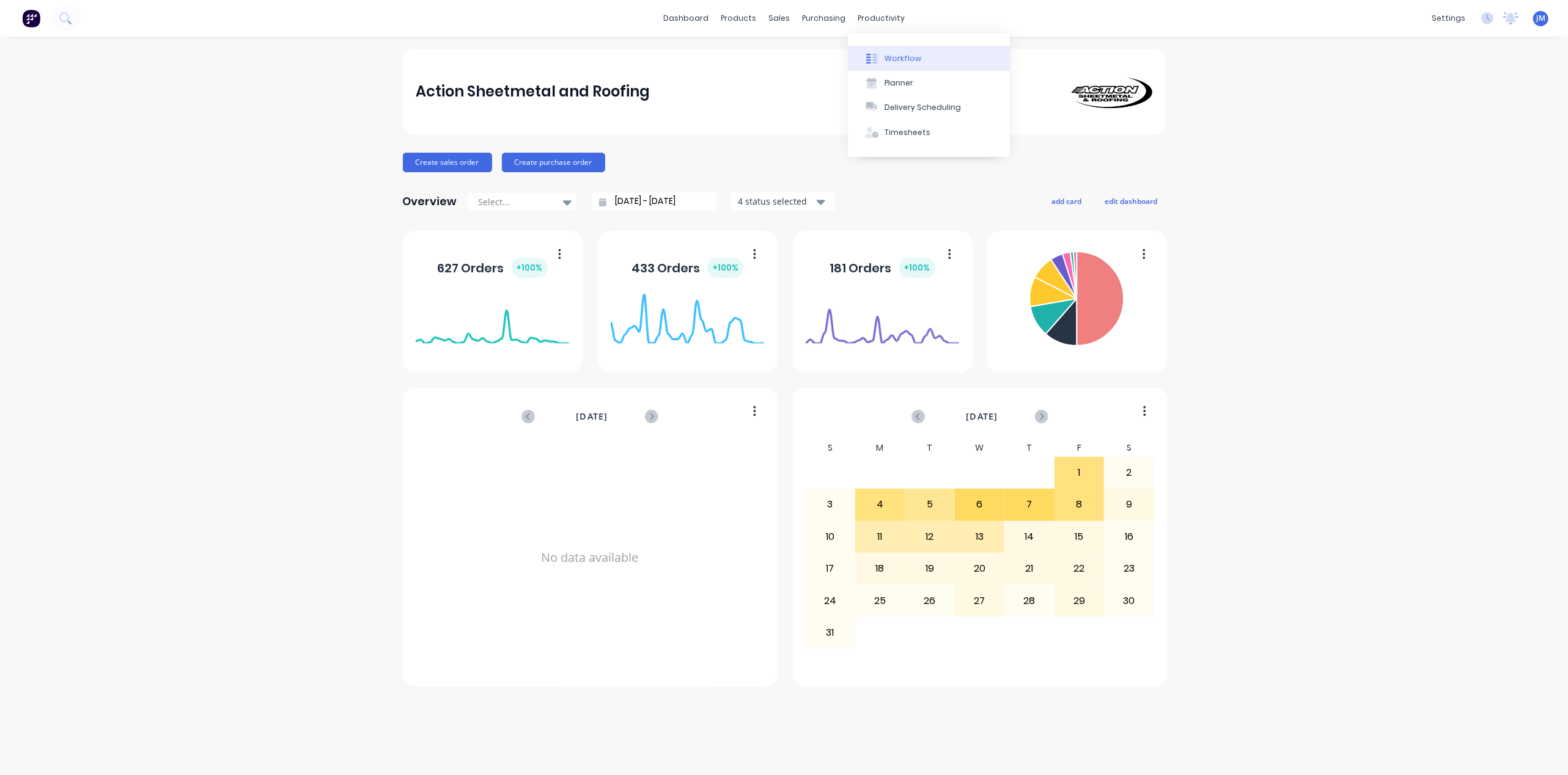
click at [893, 49] on button "Workflow" at bounding box center [929, 57] width 162 height 24
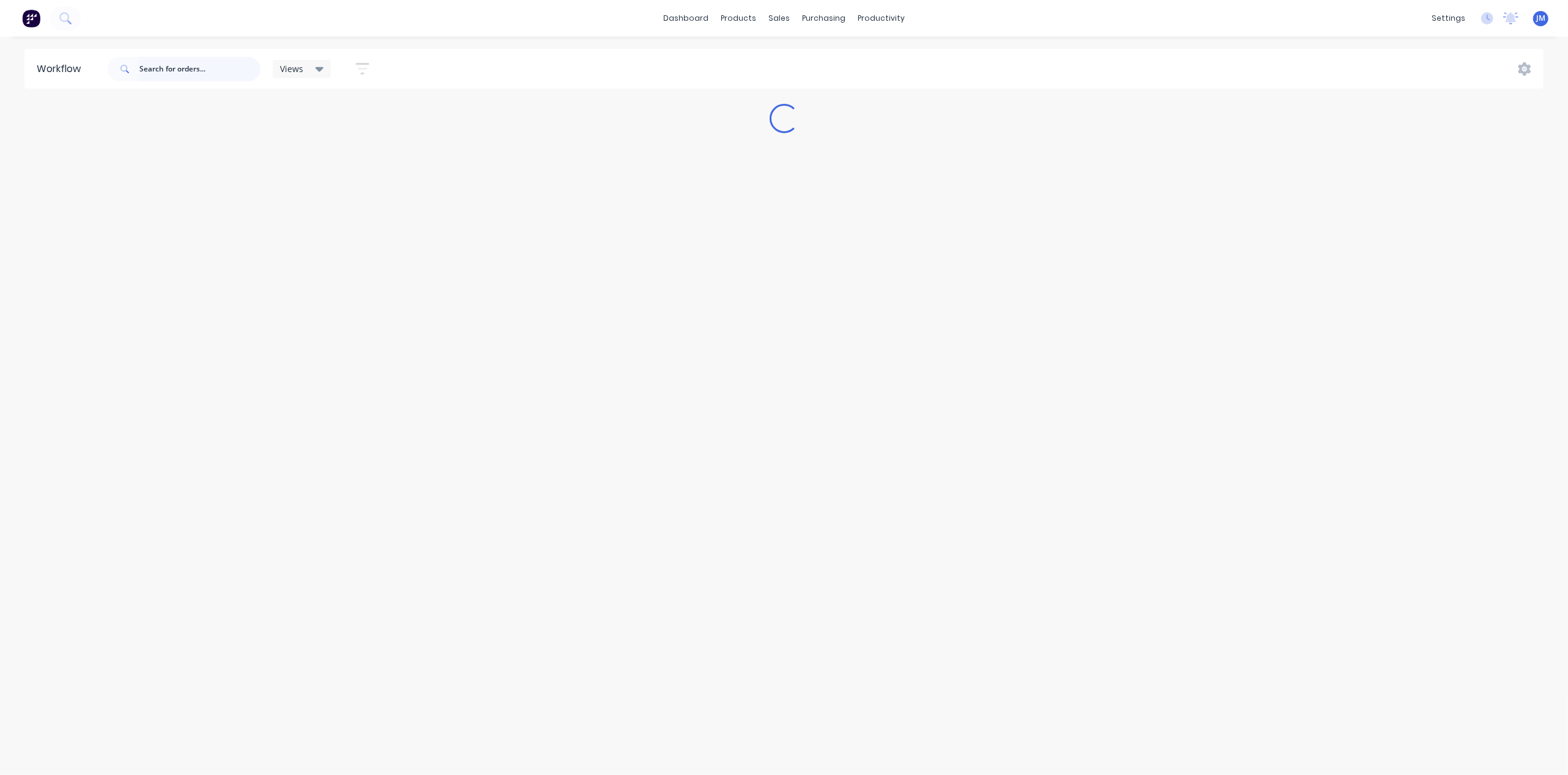
click at [212, 70] on input "text" at bounding box center [200, 69] width 121 height 24
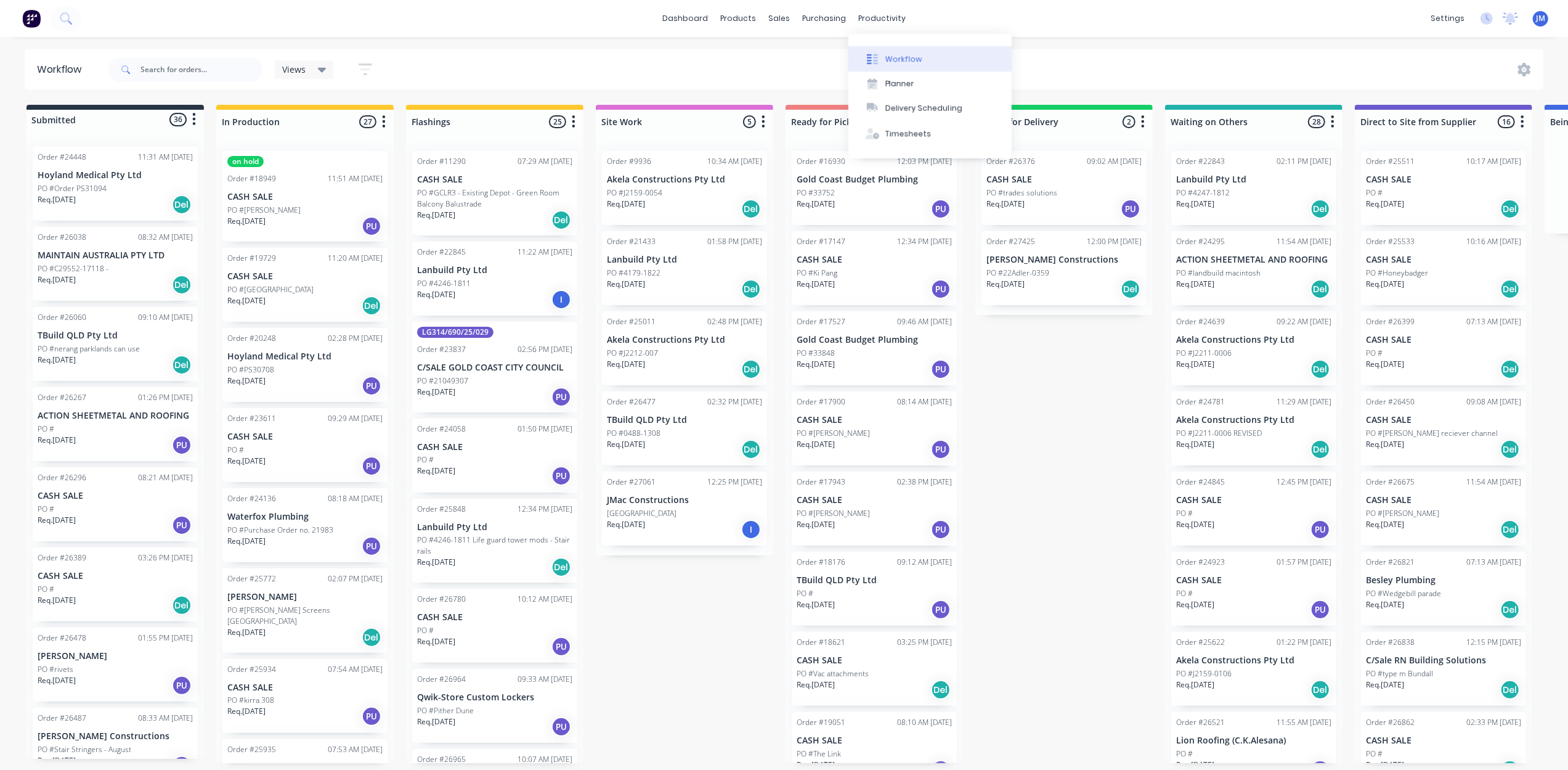
drag, startPoint x: 896, startPoint y: 52, endPoint x: 883, endPoint y: 68, distance: 20.6
click at [896, 57] on button "Workflow" at bounding box center [929, 58] width 163 height 24
drag, startPoint x: 147, startPoint y: 72, endPoint x: 147, endPoint y: 63, distance: 9.0
click at [147, 71] on input "text" at bounding box center [202, 69] width 122 height 24
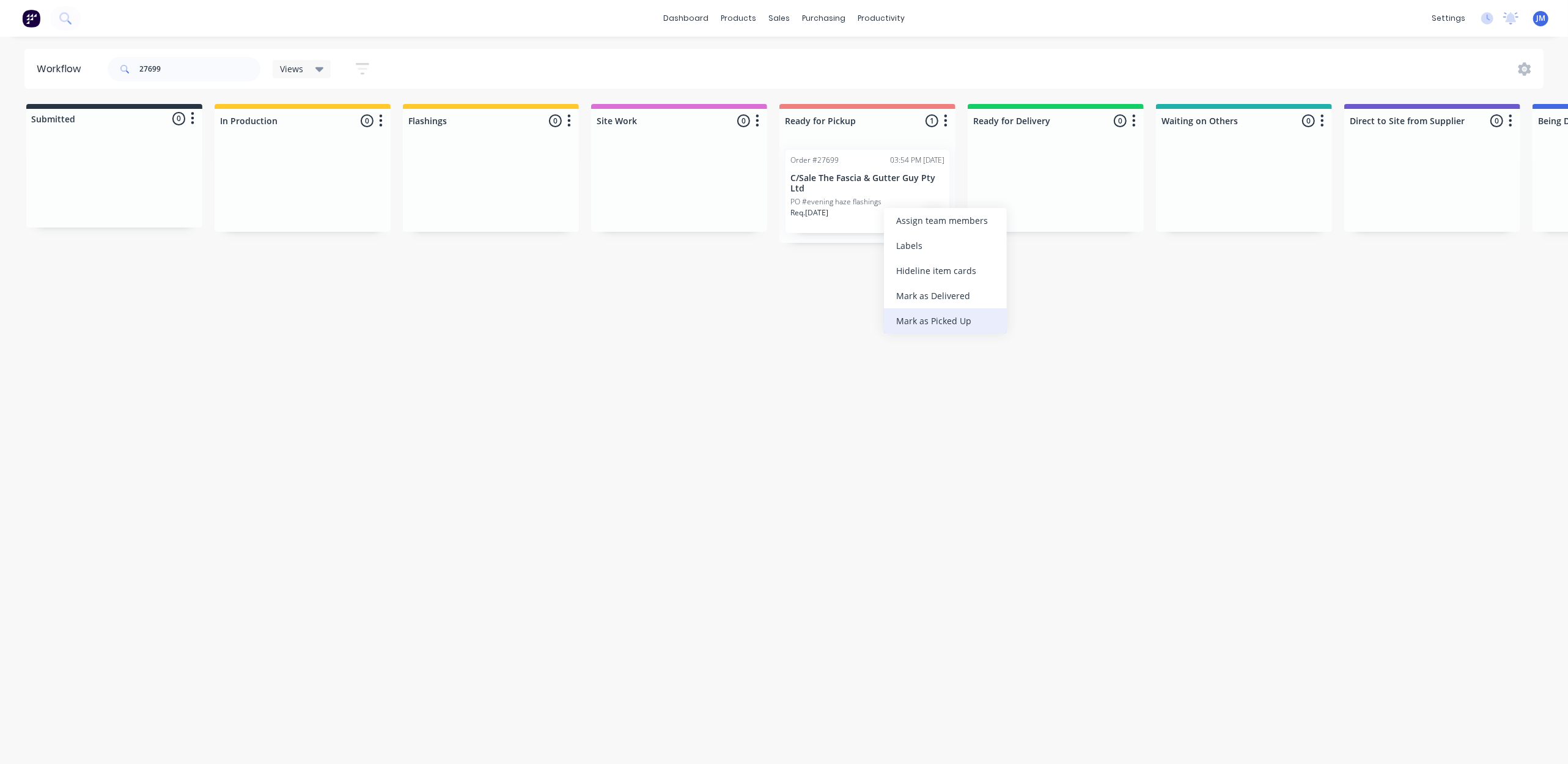
click at [925, 318] on div "Mark as Picked Up" at bounding box center [945, 320] width 123 height 25
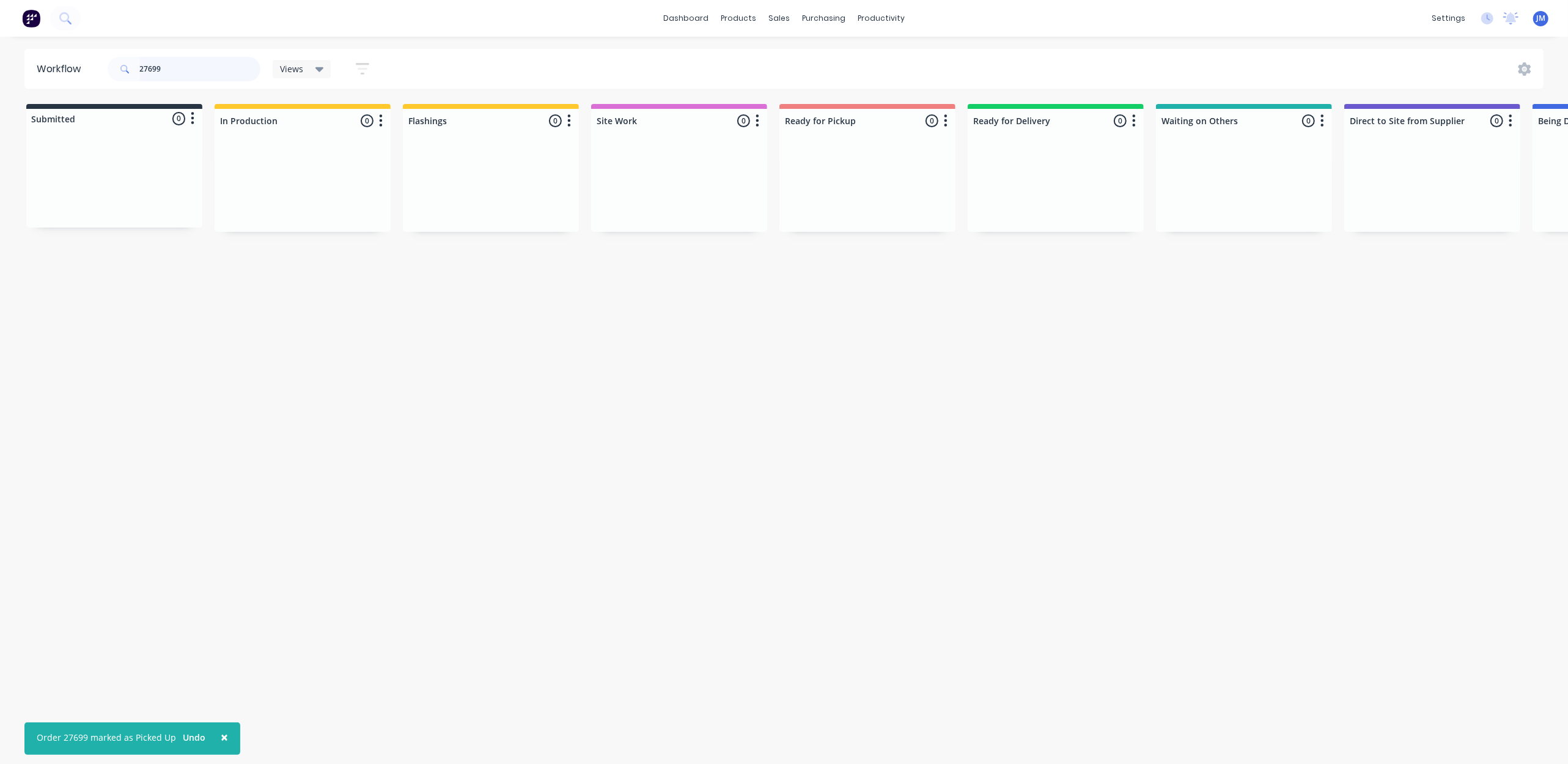
click at [169, 79] on input "27699" at bounding box center [200, 69] width 121 height 24
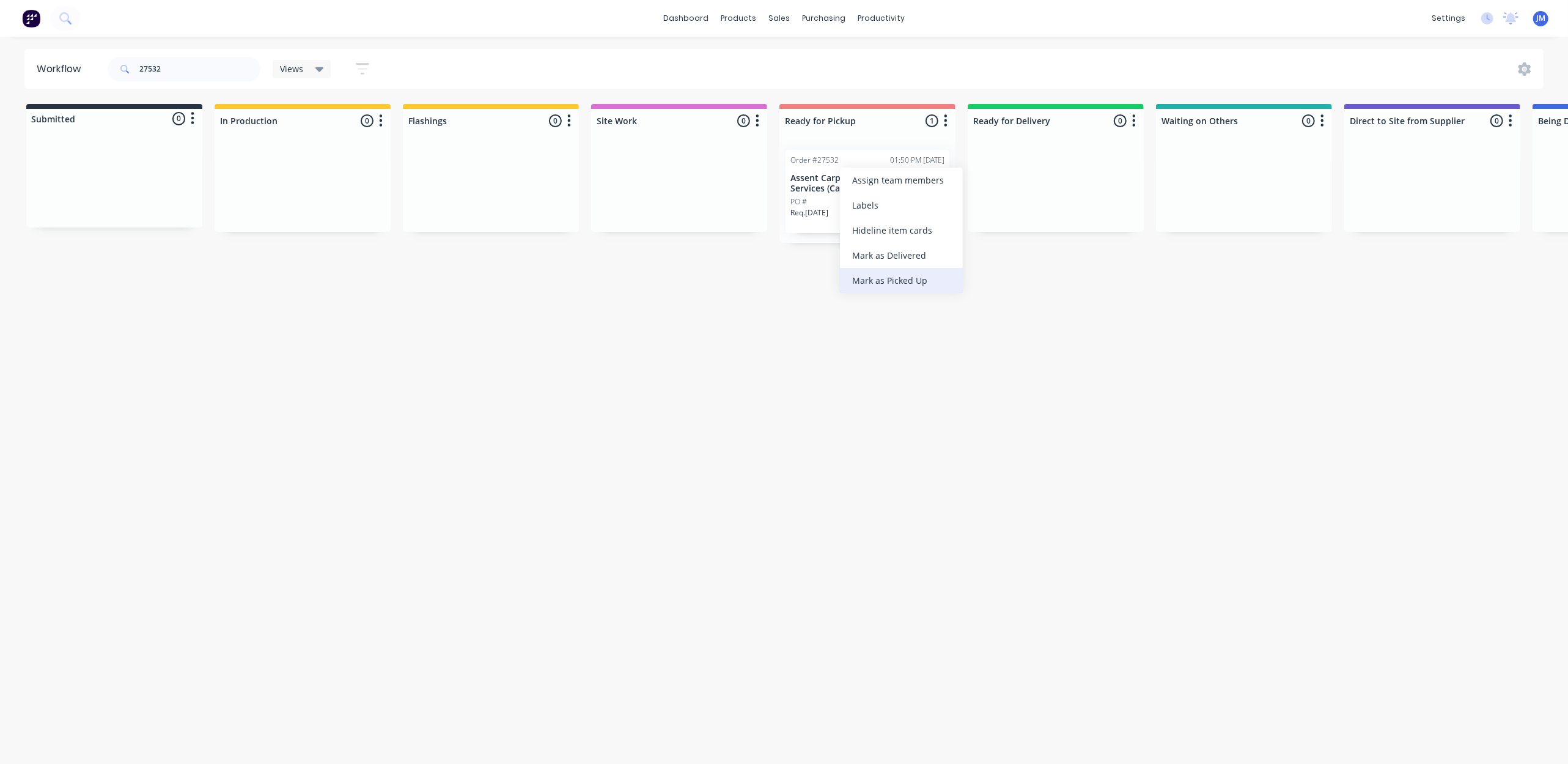
click at [922, 283] on div "Mark as Picked Up" at bounding box center [901, 281] width 123 height 25
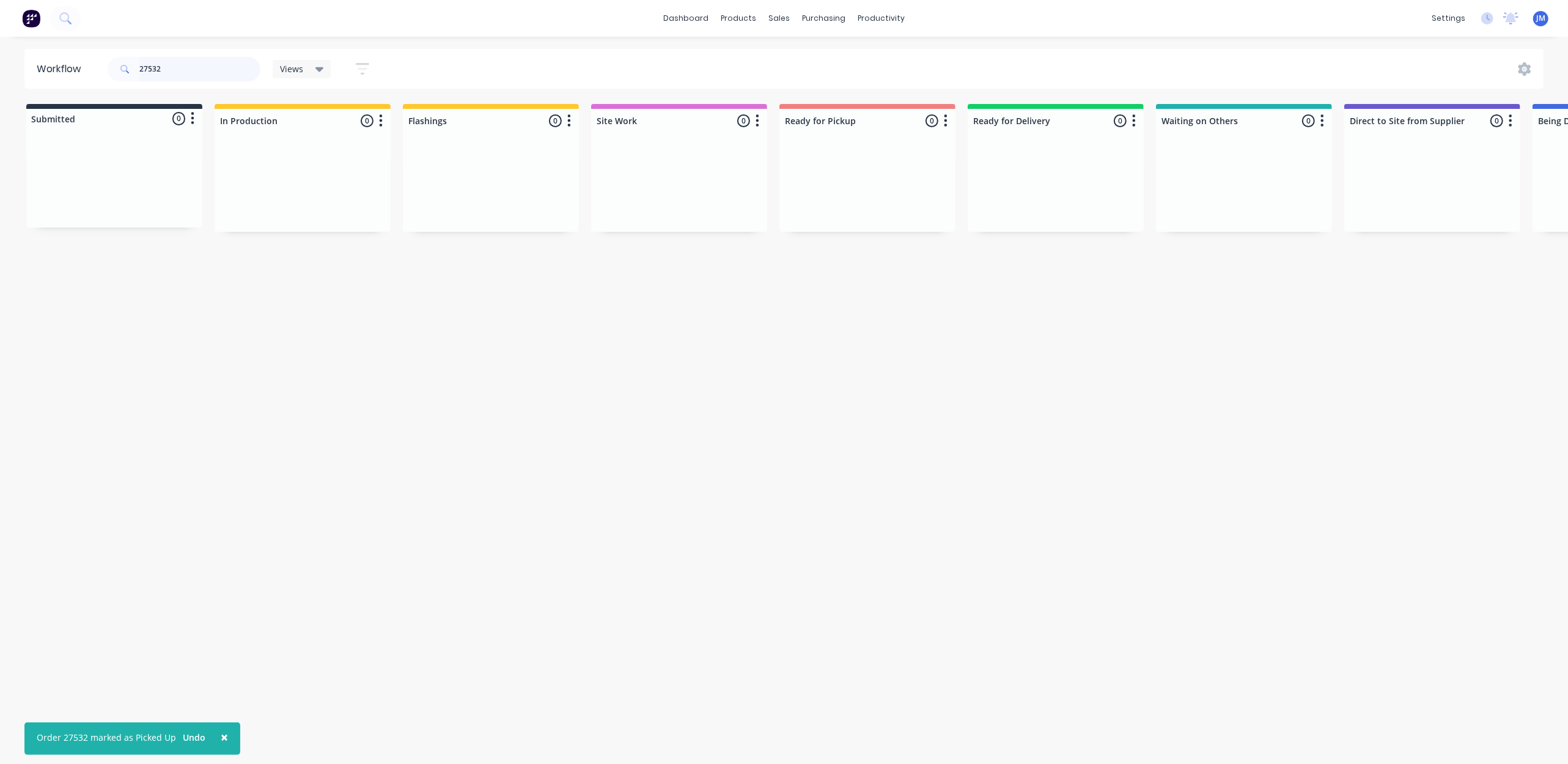
click at [189, 64] on input "27532" at bounding box center [200, 69] width 121 height 24
type input "2"
drag, startPoint x: 458, startPoint y: 191, endPoint x: 473, endPoint y: 193, distance: 15.1
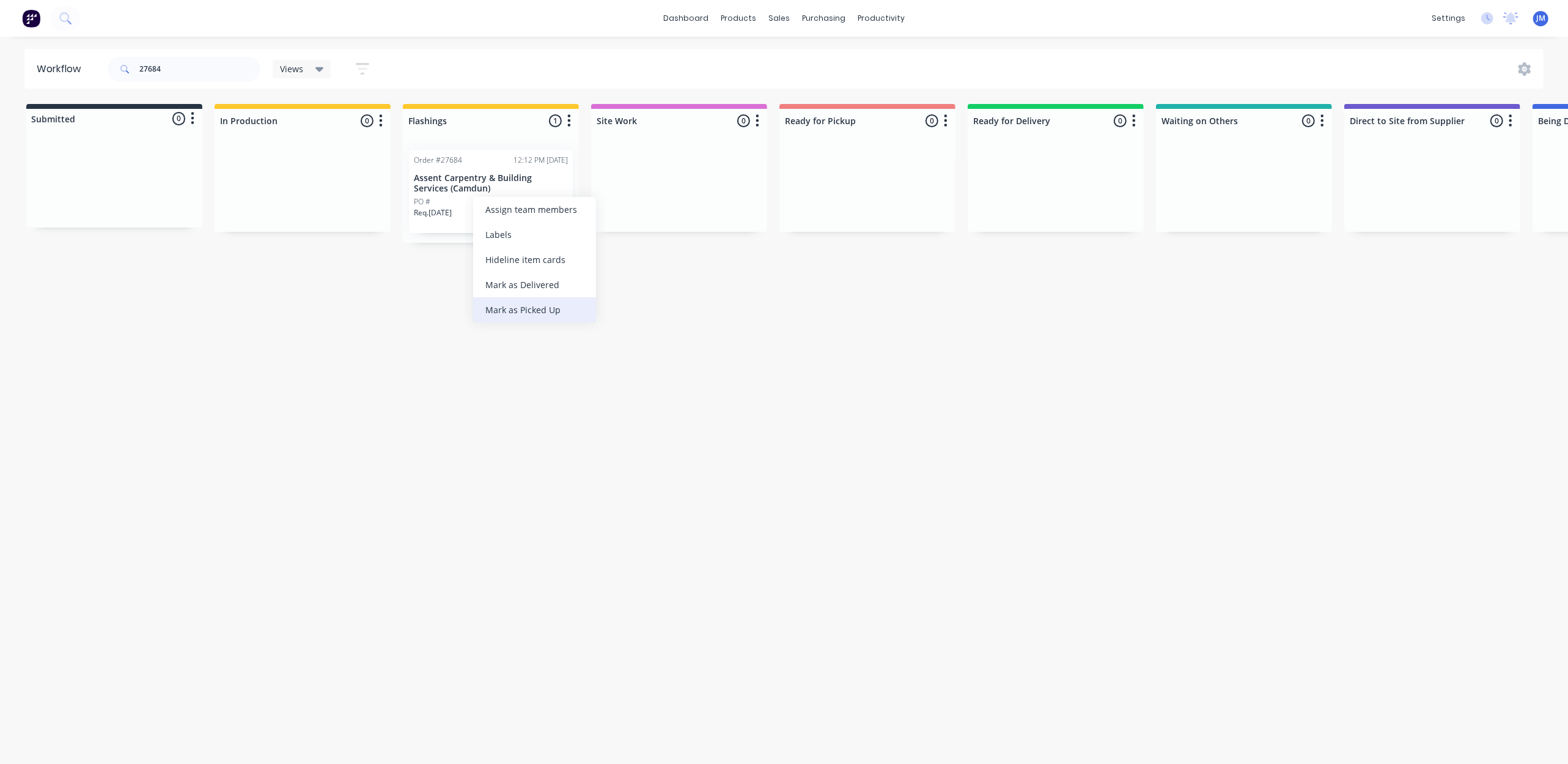
click at [531, 311] on div "Mark as Picked Up" at bounding box center [535, 310] width 123 height 25
click at [175, 74] on input "27684" at bounding box center [200, 69] width 121 height 24
type input "2"
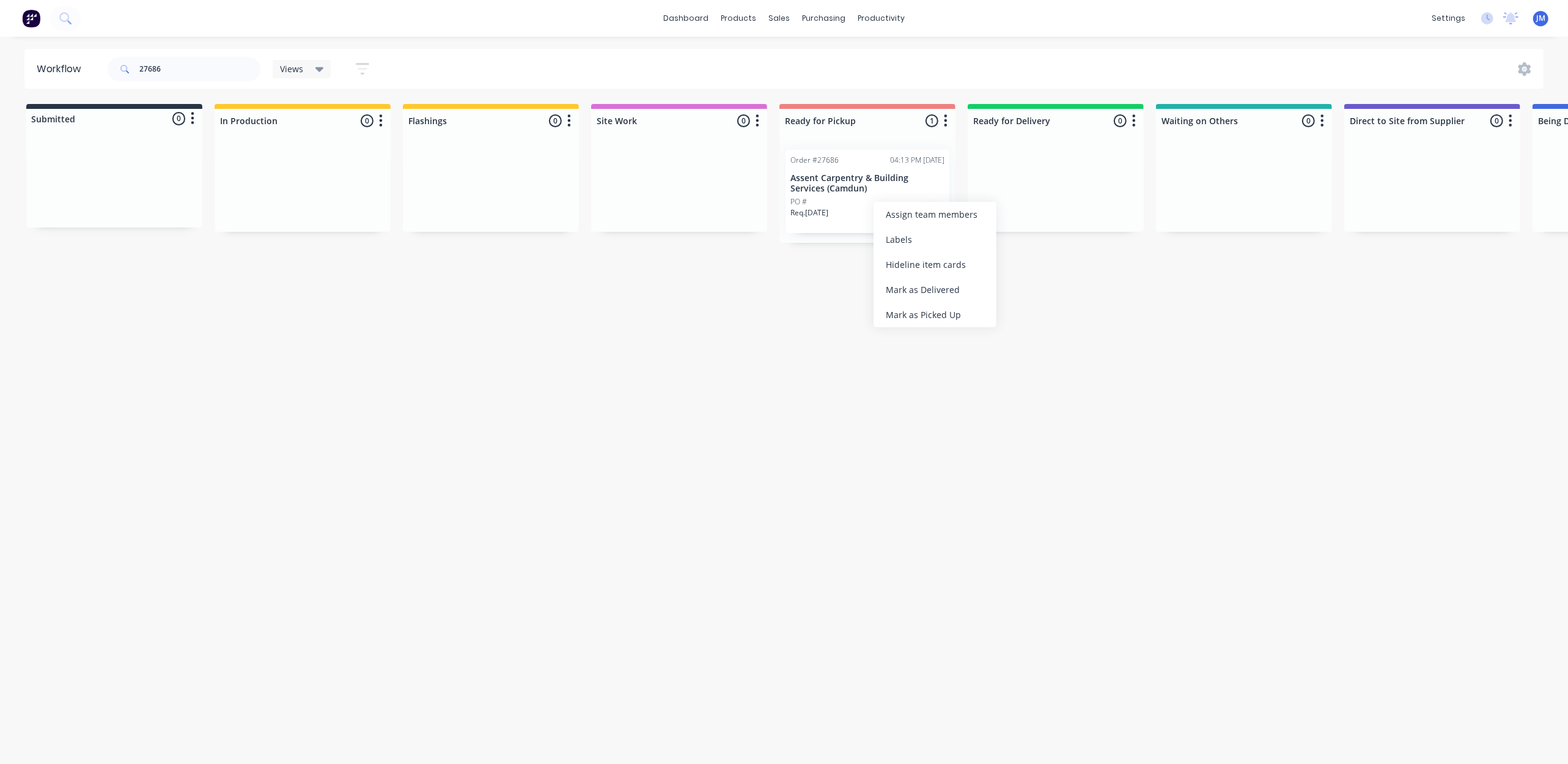
click at [931, 315] on div "Mark as Picked Up" at bounding box center [934, 315] width 123 height 25
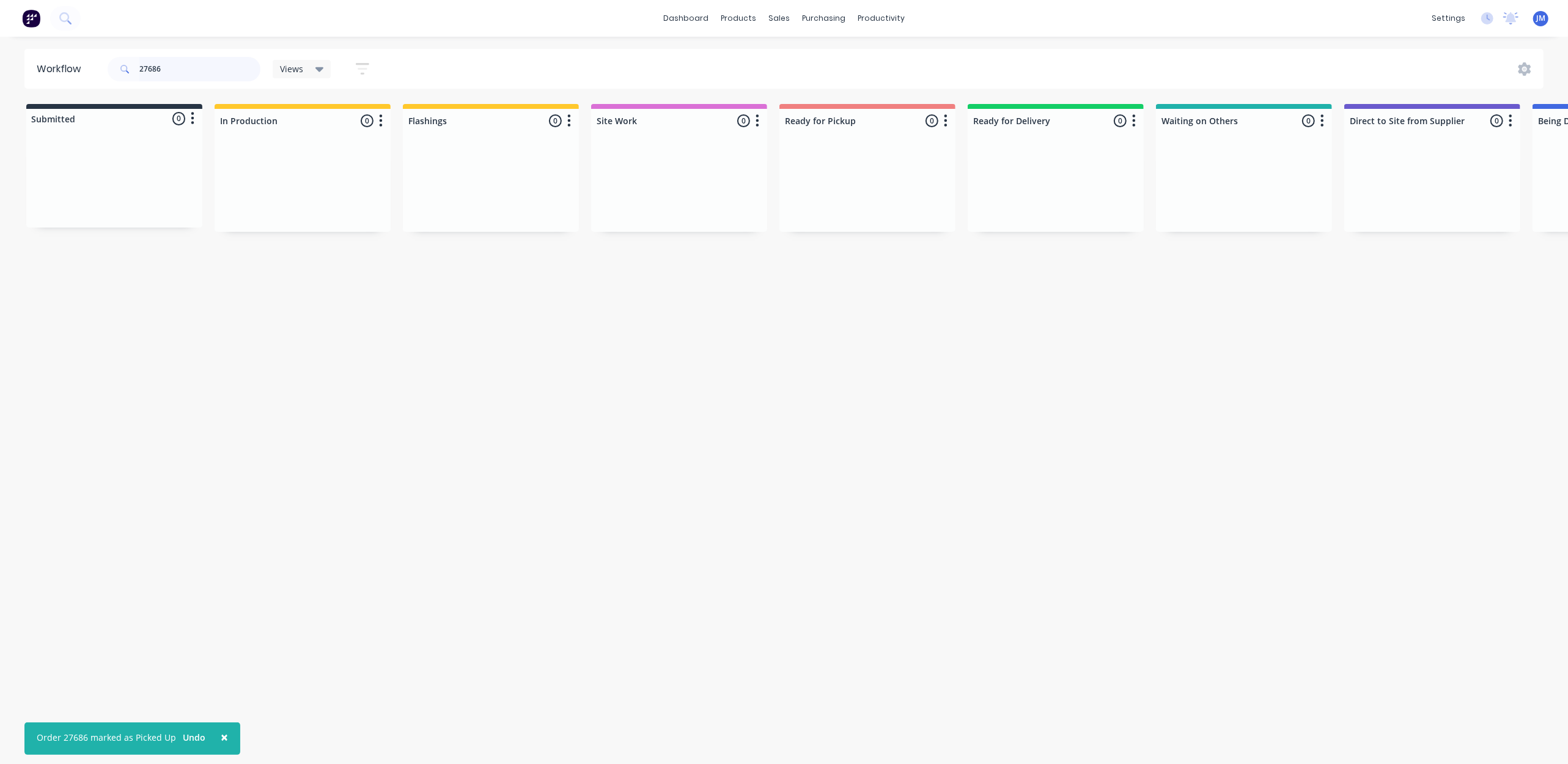
click at [182, 64] on input "27686" at bounding box center [200, 69] width 121 height 24
drag, startPoint x: 866, startPoint y: 183, endPoint x: 832, endPoint y: 188, distance: 34.4
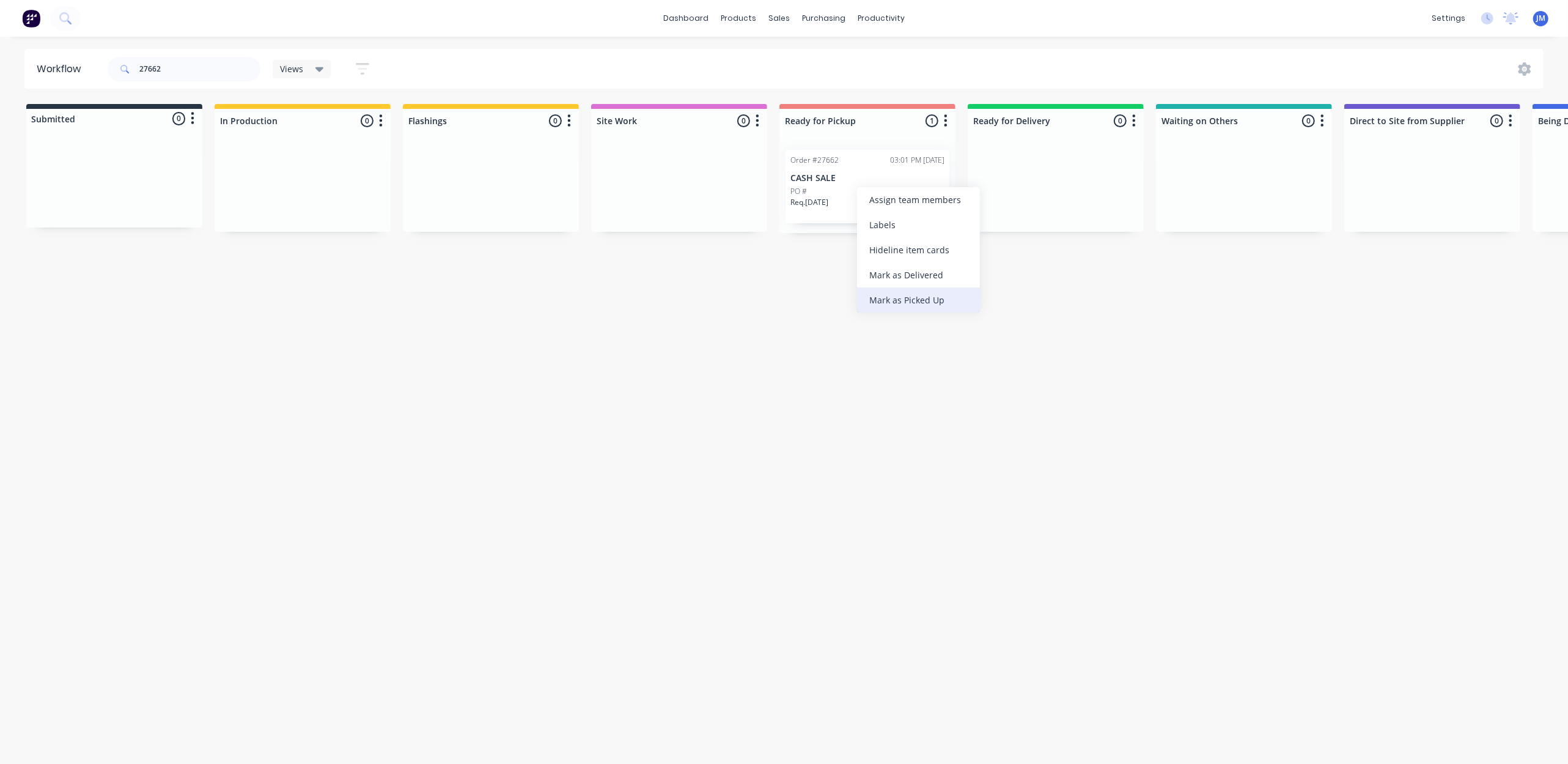
click at [913, 306] on div "Mark as Picked Up" at bounding box center [918, 300] width 123 height 25
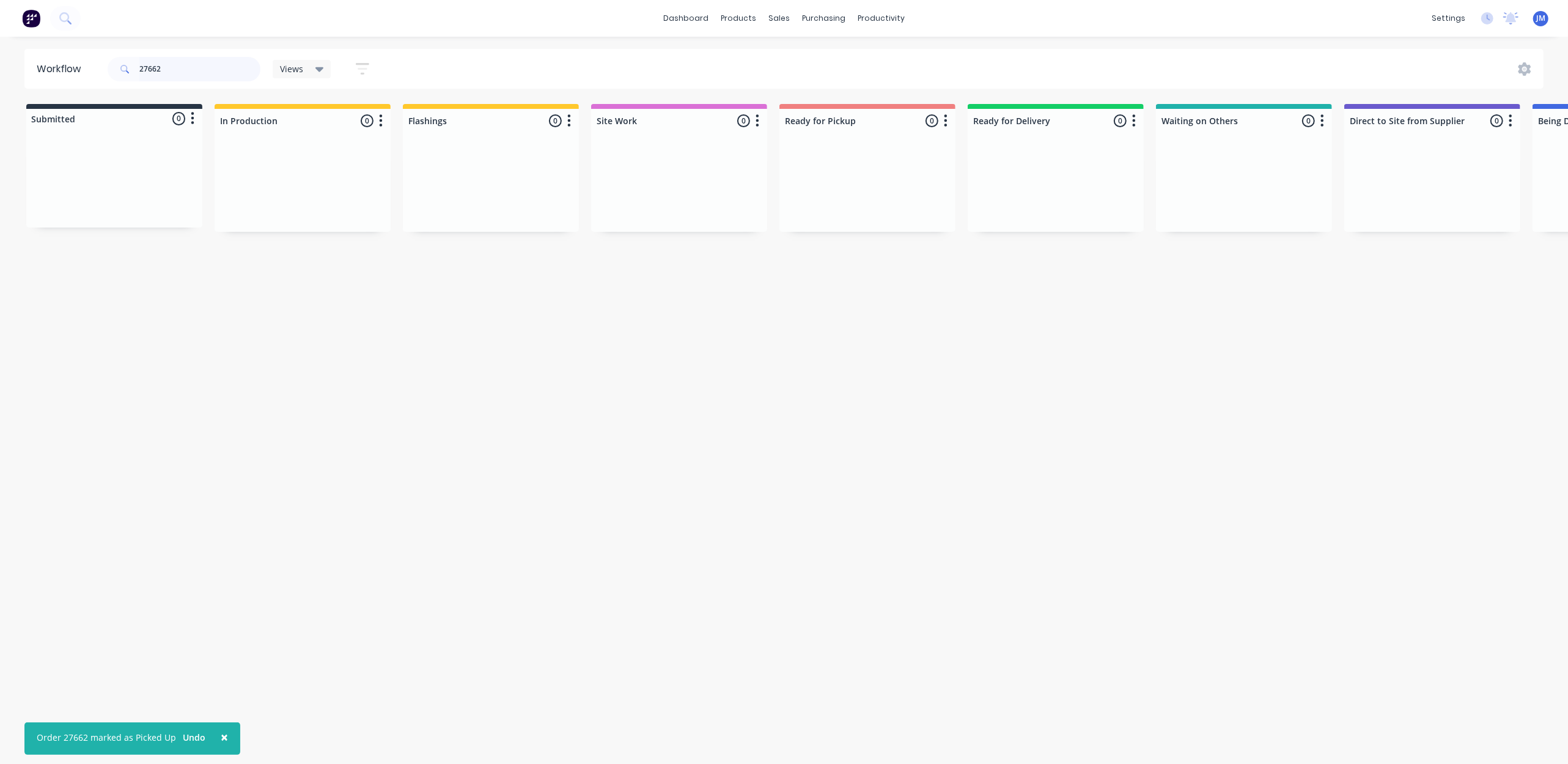
click at [173, 69] on input "27662" at bounding box center [200, 69] width 121 height 24
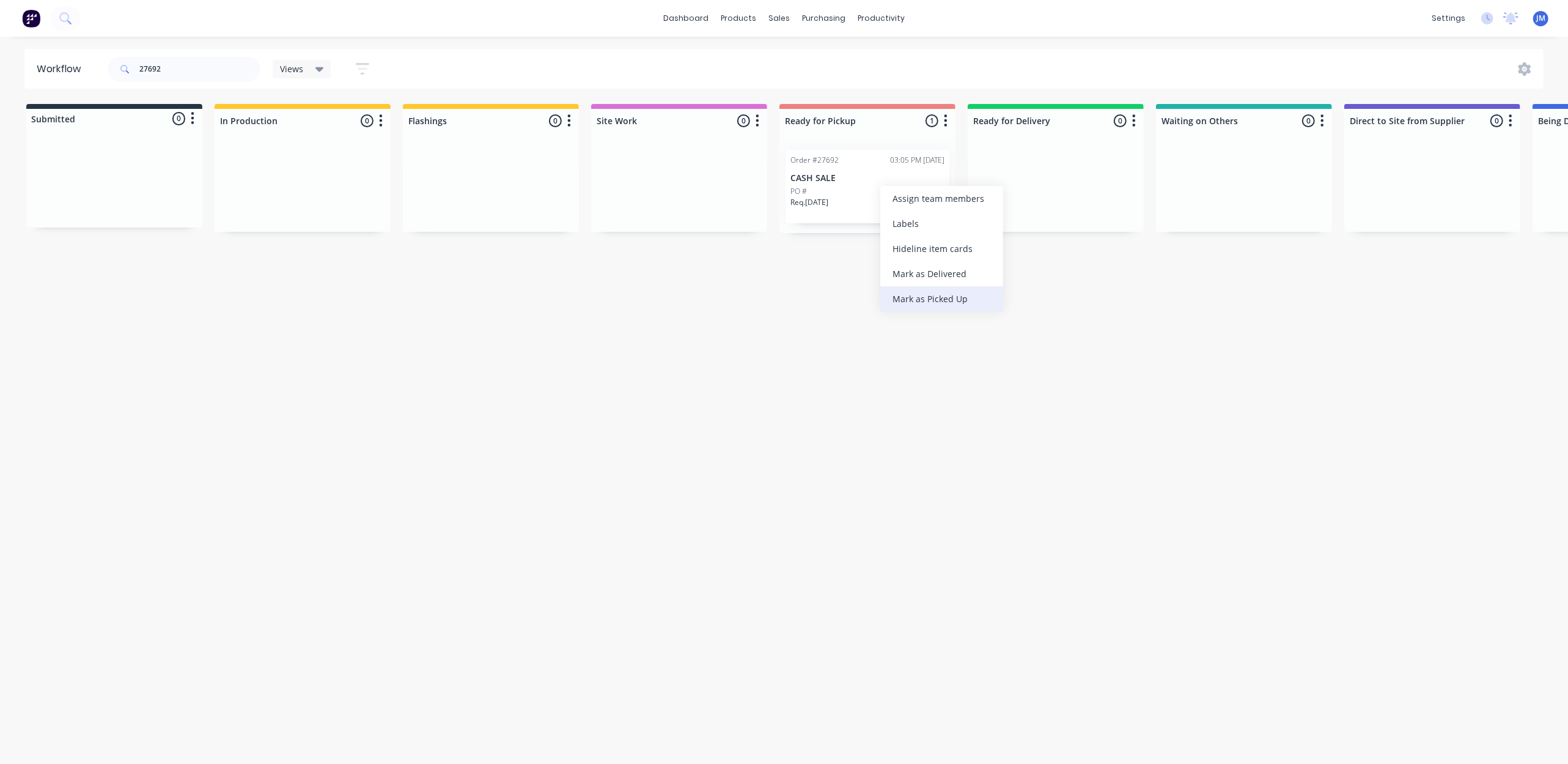
click at [947, 301] on div "Mark as Picked Up" at bounding box center [941, 299] width 123 height 25
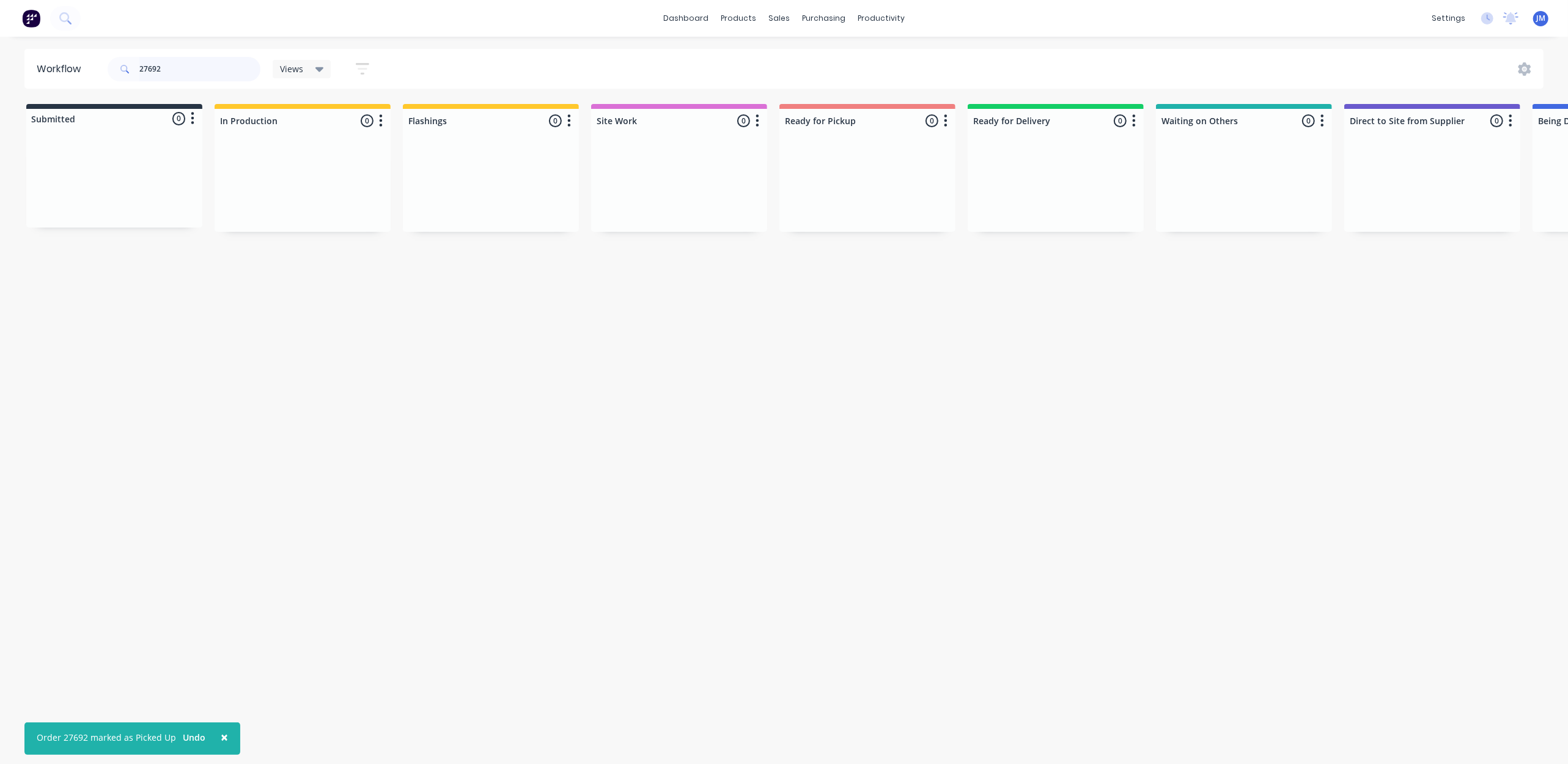
click at [180, 72] on input "27692" at bounding box center [200, 69] width 121 height 24
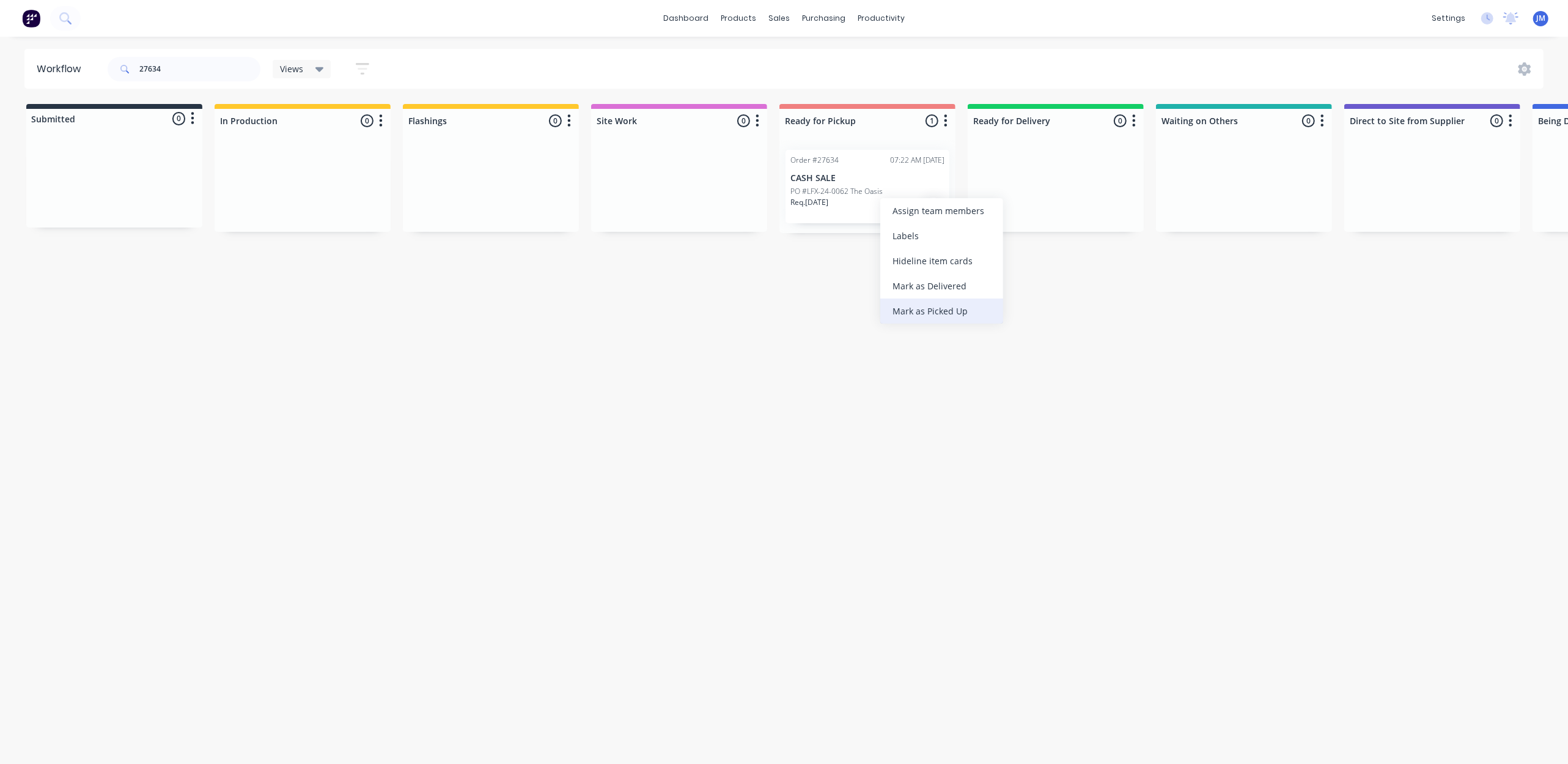
click at [939, 323] on div "Mark as Picked Up" at bounding box center [941, 311] width 123 height 25
click at [181, 64] on input "27634" at bounding box center [200, 69] width 121 height 24
type input "2"
click at [928, 318] on div "Mark as Picked Up" at bounding box center [934, 319] width 123 height 25
click at [175, 61] on input "27718" at bounding box center [200, 69] width 121 height 24
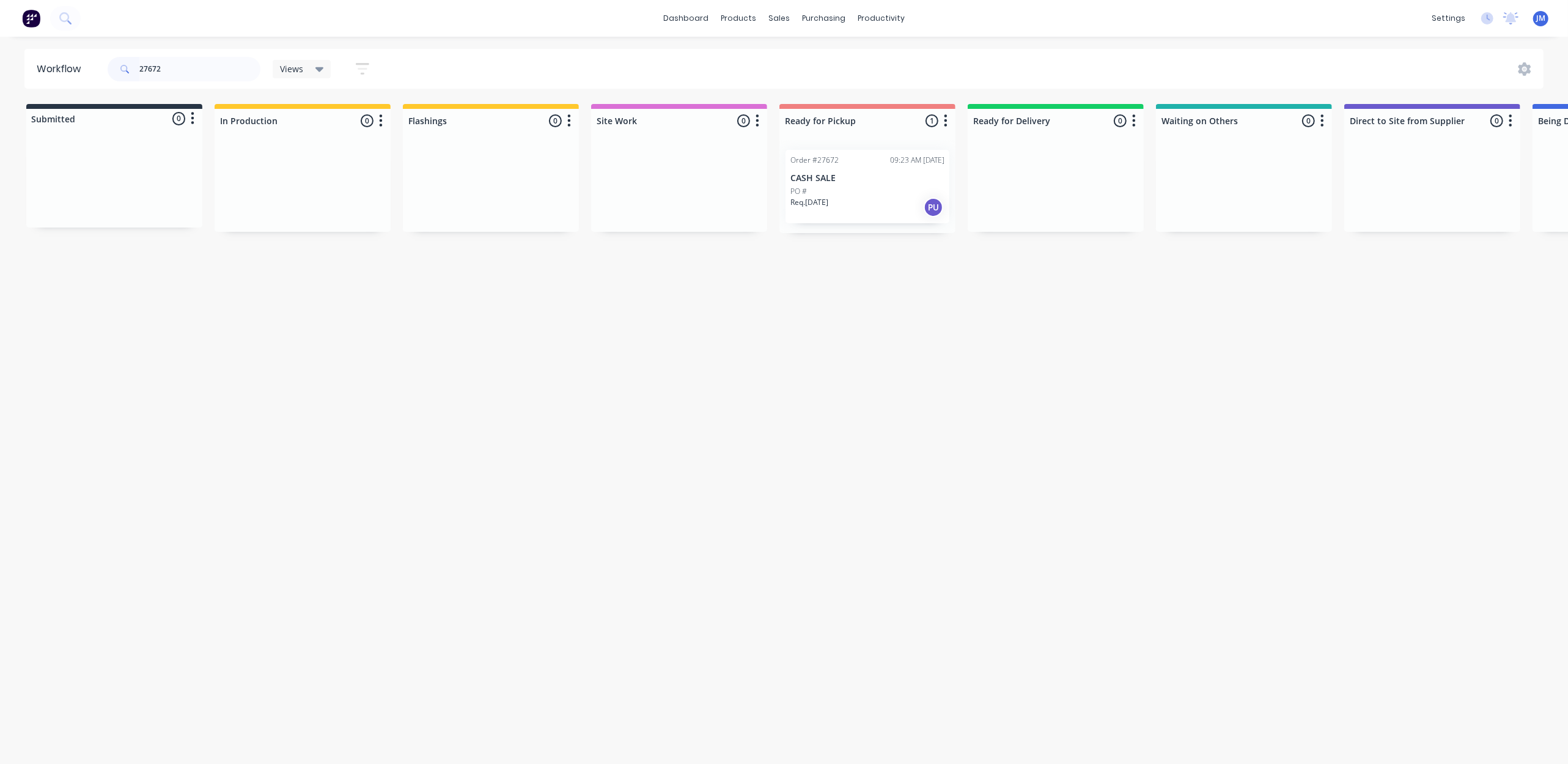
drag, startPoint x: 822, startPoint y: 184, endPoint x: 828, endPoint y: 186, distance: 6.3
drag, startPoint x: 855, startPoint y: 298, endPoint x: 851, endPoint y: 307, distance: 9.8
click at [855, 299] on div "Mark as Picked Up" at bounding box center [883, 301] width 123 height 25
click at [197, 75] on input "27672" at bounding box center [200, 69] width 121 height 24
click at [881, 311] on div "Mark as Picked Up" at bounding box center [907, 313] width 123 height 25
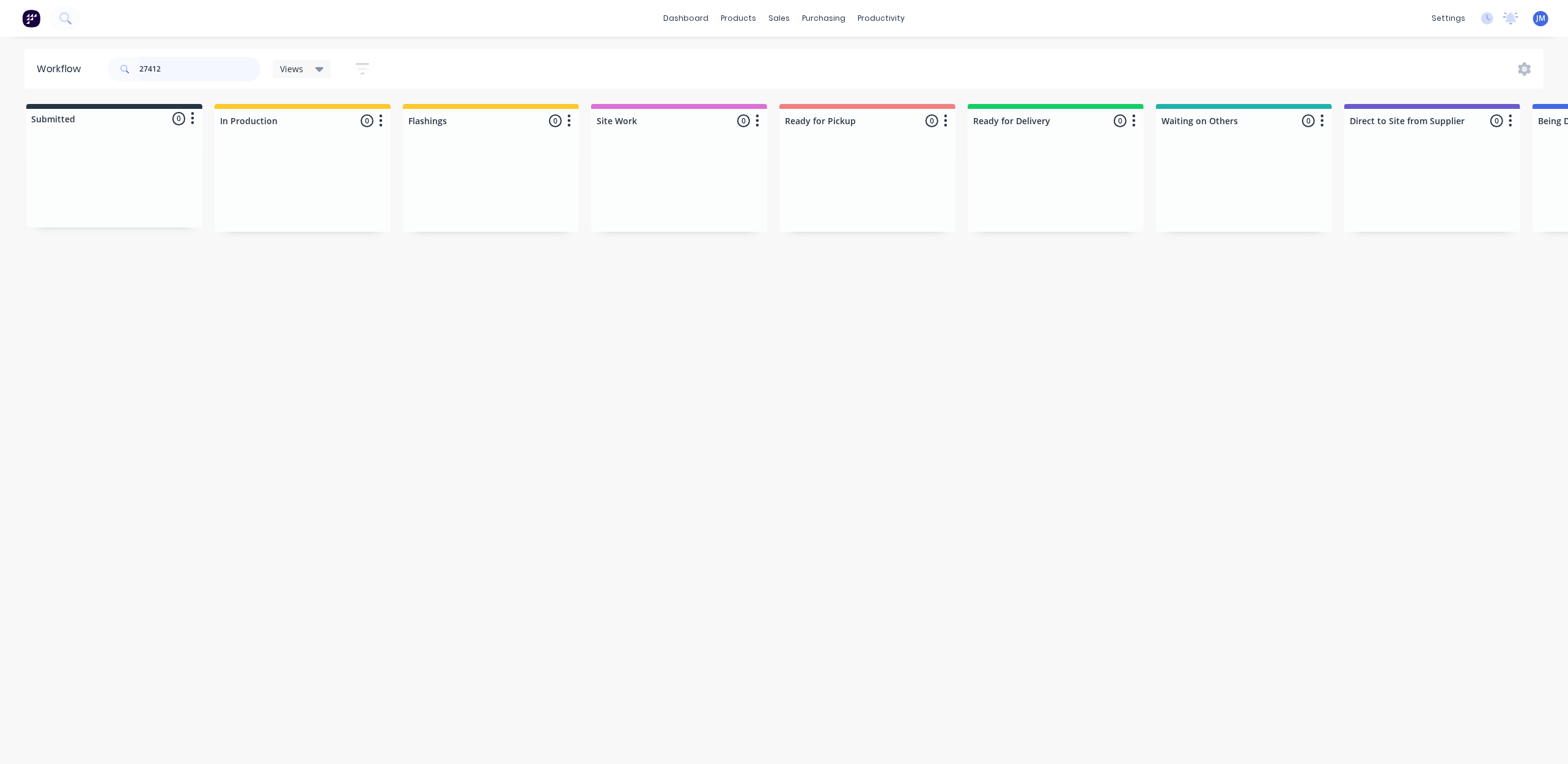
click at [180, 67] on input "27412" at bounding box center [200, 69] width 121 height 24
drag, startPoint x: 929, startPoint y: 315, endPoint x: 922, endPoint y: 316, distance: 7.1
click at [928, 316] on div "Mark as Picked Up" at bounding box center [925, 319] width 123 height 25
click at [198, 74] on input "27577" at bounding box center [200, 69] width 121 height 24
drag, startPoint x: 952, startPoint y: 297, endPoint x: 913, endPoint y: 298, distance: 39.0
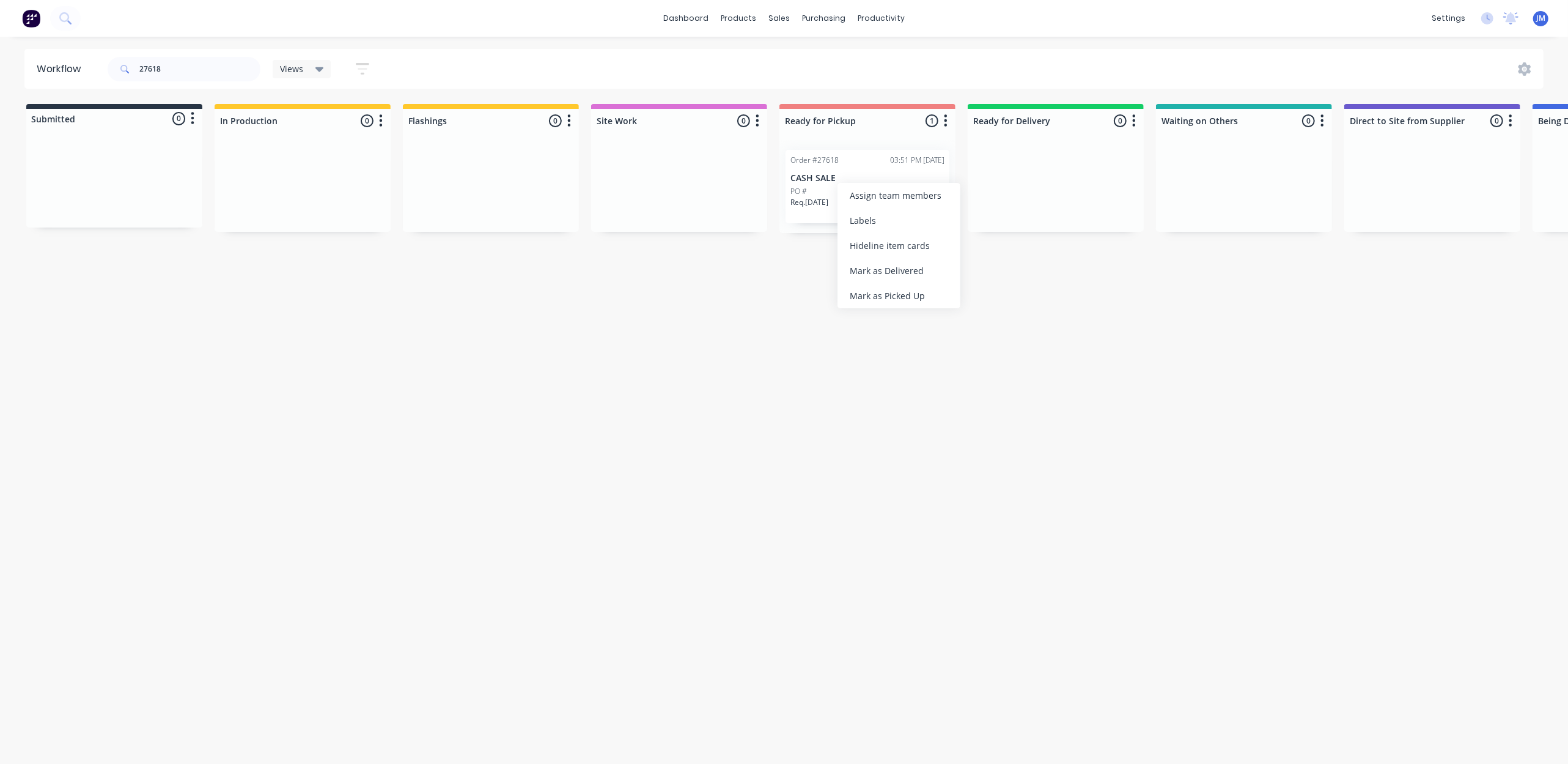
click at [944, 298] on div "Mark as Picked Up" at bounding box center [898, 296] width 123 height 25
drag, startPoint x: 247, startPoint y: 65, endPoint x: 211, endPoint y: 52, distance: 38.3
click at [246, 65] on input "27618" at bounding box center [200, 69] width 121 height 24
drag, startPoint x: 891, startPoint y: 196, endPoint x: 893, endPoint y: 204, distance: 8.2
click at [881, 299] on div "Workflow 27575 Views Save new view None (Default) edit Show/Hide statuses Show …" at bounding box center [784, 393] width 1568 height 690
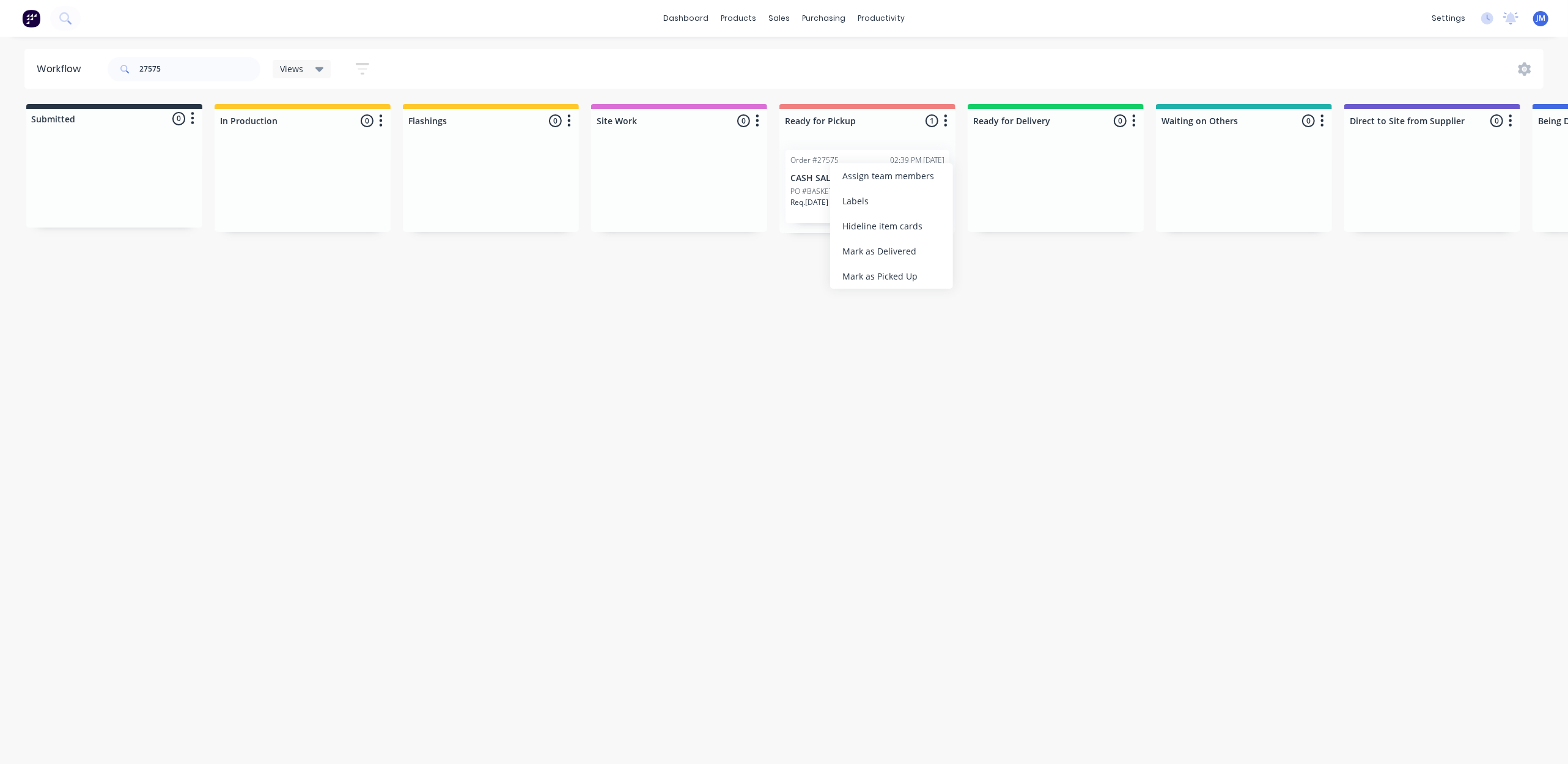
click at [896, 255] on div "Mark as Delivered" at bounding box center [891, 251] width 123 height 25
drag, startPoint x: 184, startPoint y: 743, endPoint x: 191, endPoint y: 734, distance: 11.4
click at [184, 743] on button "Undo" at bounding box center [192, 737] width 36 height 18
click at [905, 307] on div "Mark as Picked Up" at bounding box center [946, 304] width 123 height 25
click at [189, 69] on input "27575" at bounding box center [200, 69] width 121 height 24
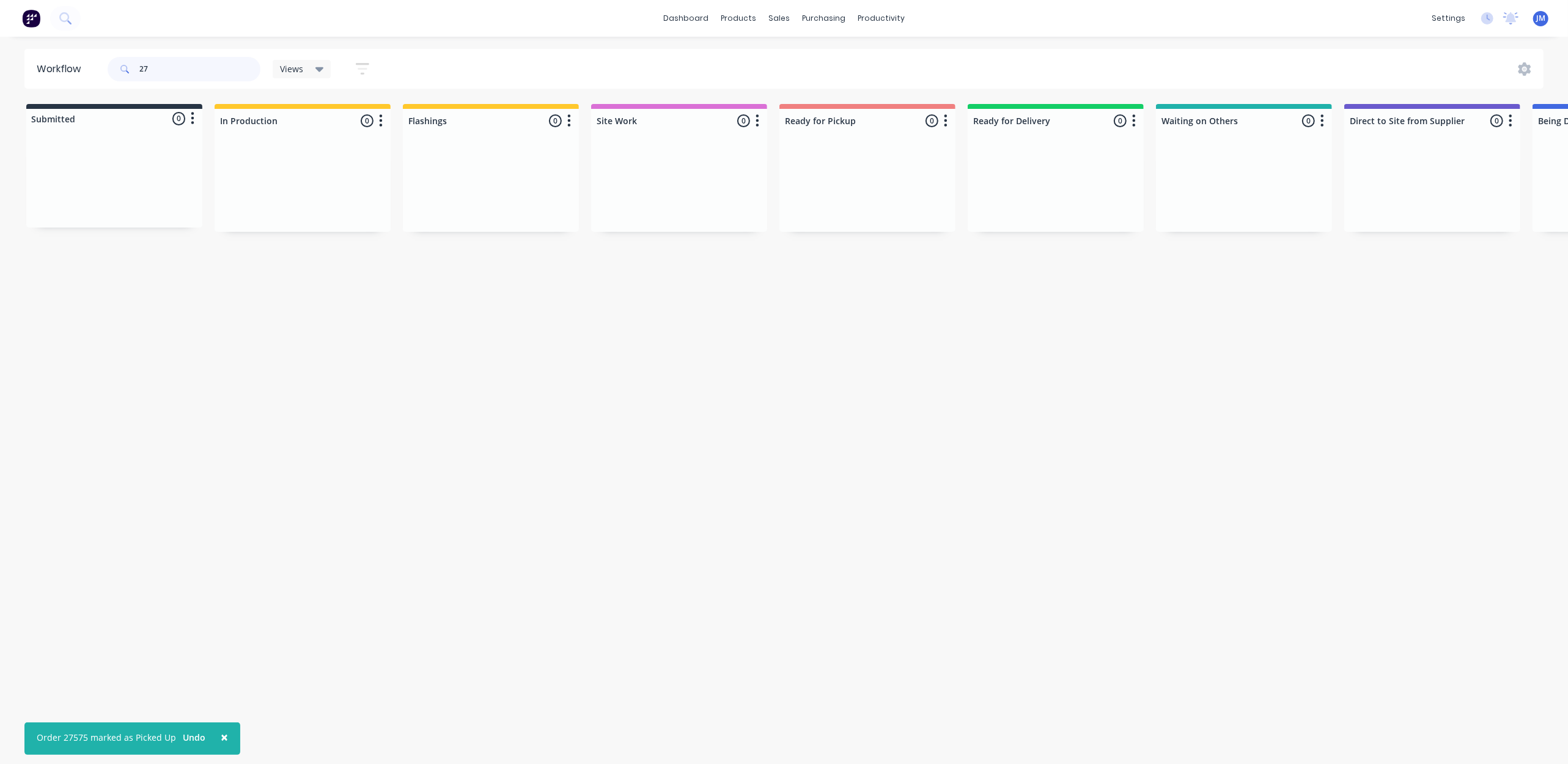
type input "2"
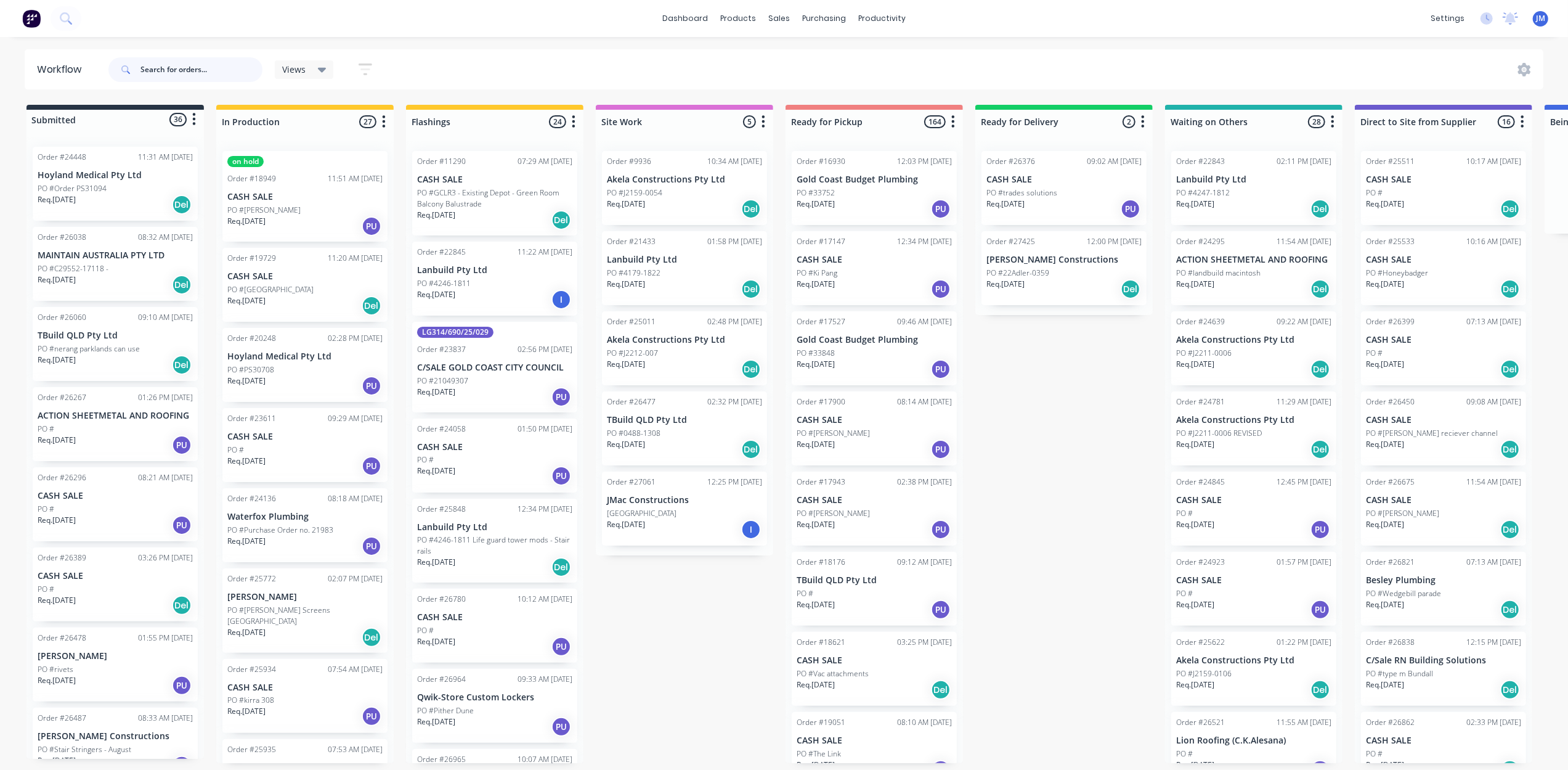
click at [170, 67] on input "text" at bounding box center [202, 69] width 122 height 24
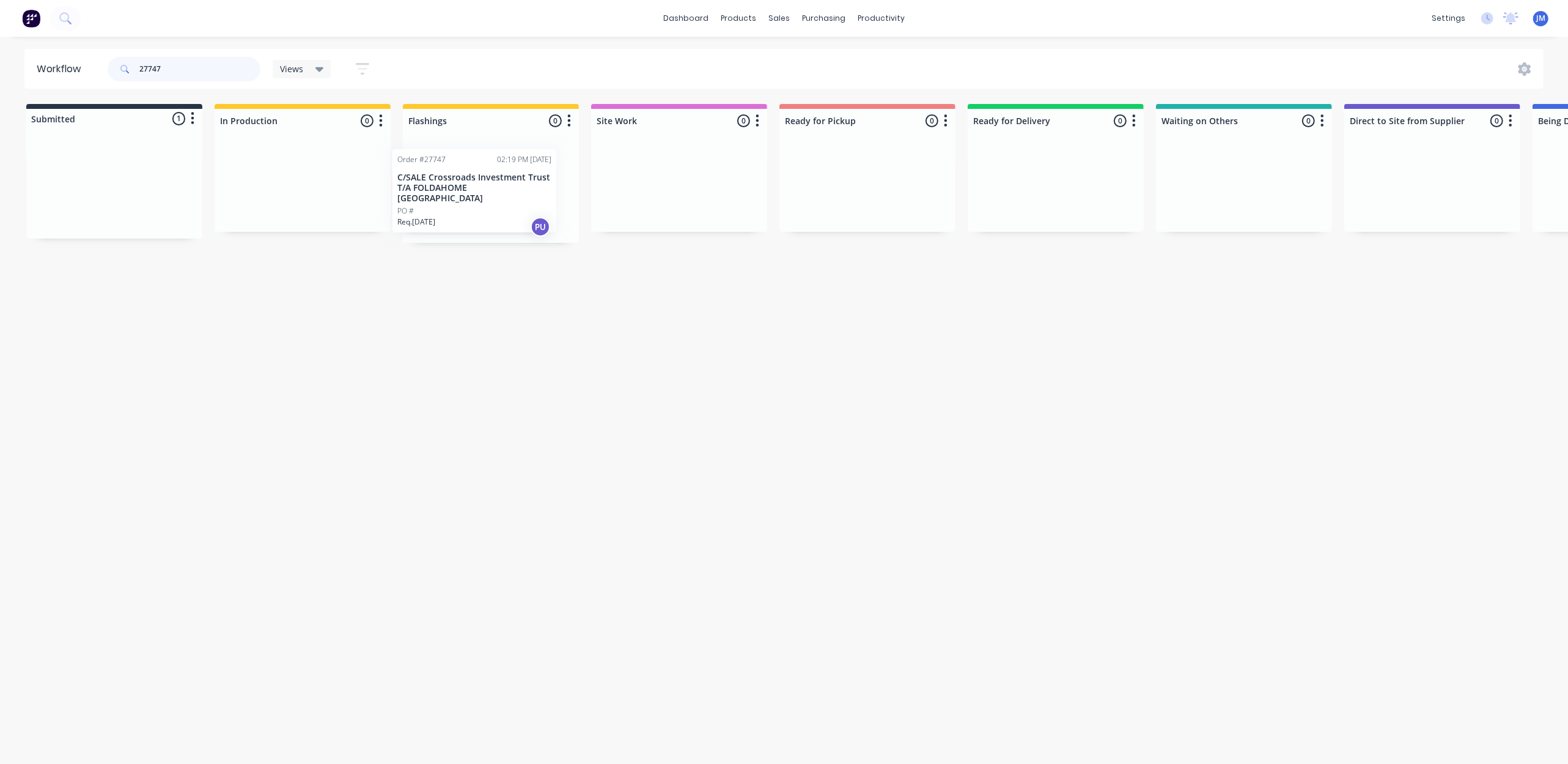
drag, startPoint x: 81, startPoint y: 186, endPoint x: 450, endPoint y: 191, distance: 369.0
click at [446, 193] on div "Submitted 1 Status colour #273444 hex #273444 Save Cancel Summaries Total order…" at bounding box center [1098, 173] width 2215 height 139
drag, startPoint x: 125, startPoint y: 197, endPoint x: 453, endPoint y: 171, distance: 329.0
click at [436, 180] on div "Submitted 1 Status colour #273444 hex #273444 Save Cancel Summaries Total order…" at bounding box center [1098, 168] width 2215 height 129
drag, startPoint x: 137, startPoint y: 180, endPoint x: 497, endPoint y: 159, distance: 360.6
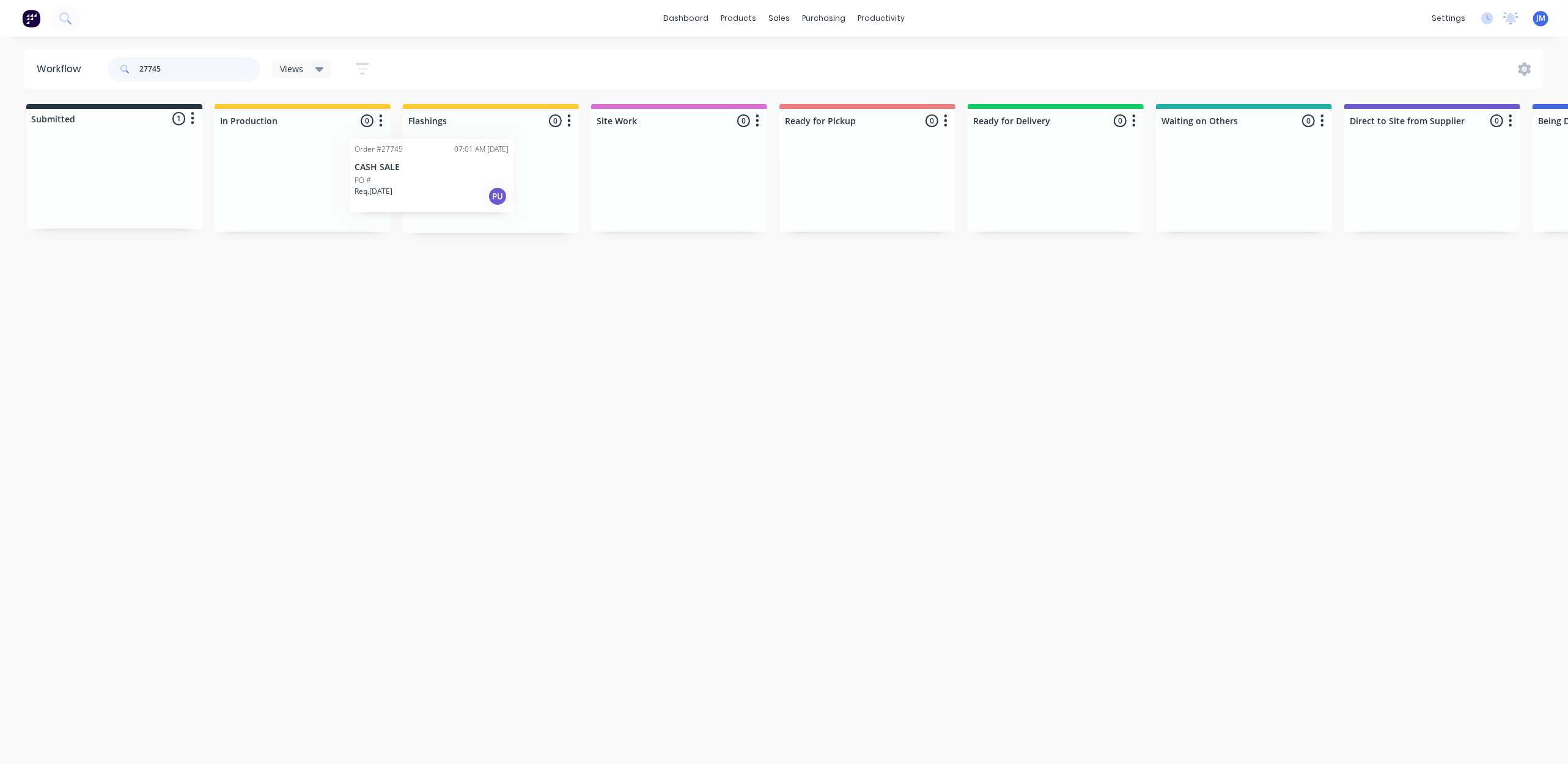
click at [494, 164] on div "Submitted 1 Status colour #273444 hex #273444 Save Cancel Summaries Total order…" at bounding box center [1098, 168] width 2215 height 129
drag, startPoint x: 194, startPoint y: 187, endPoint x: 564, endPoint y: 178, distance: 370.1
click at [564, 178] on div "Submitted 1 Status colour #273444 hex #273444 Save Cancel Summaries Total order…" at bounding box center [1098, 168] width 2215 height 129
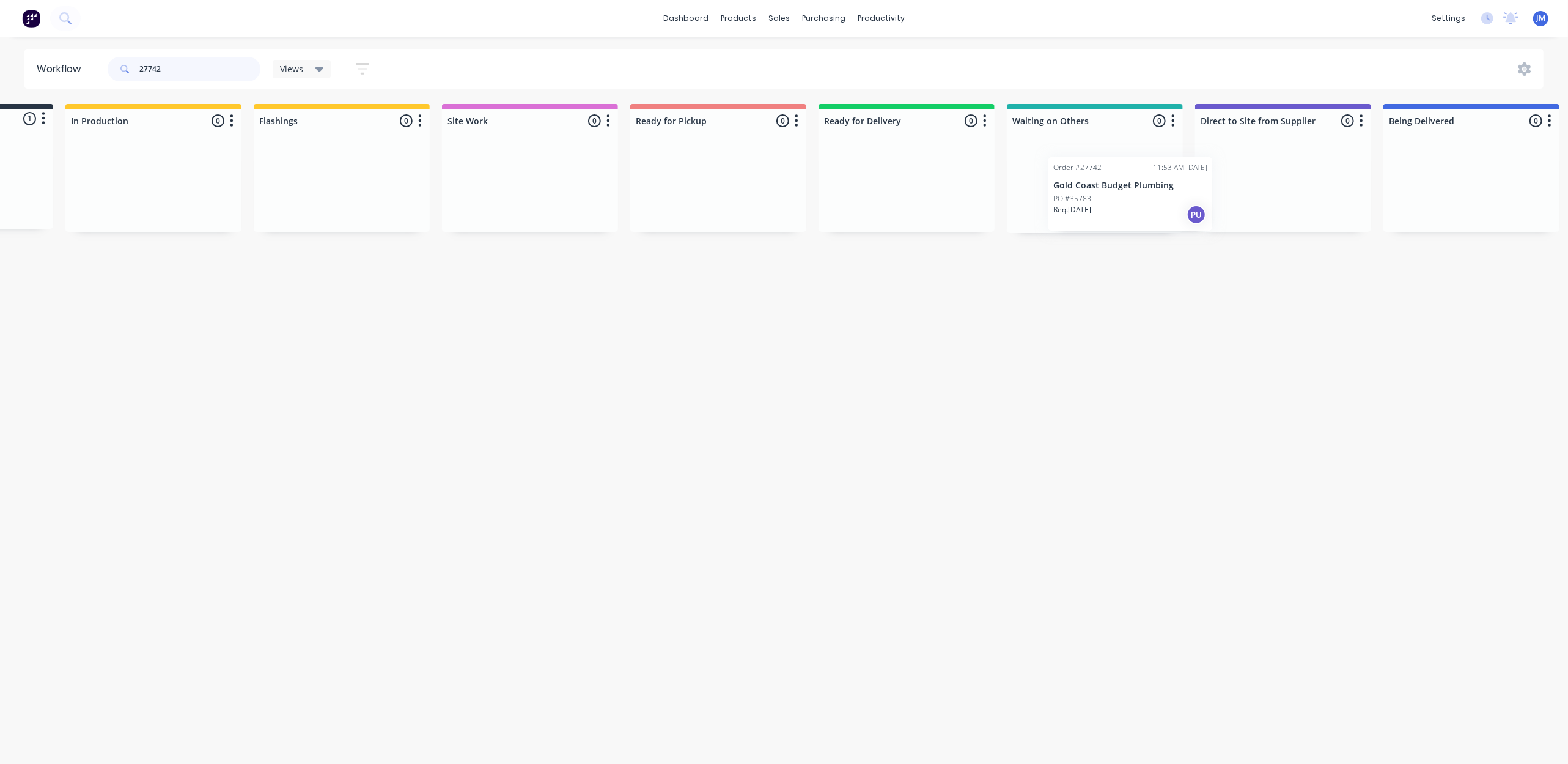
scroll to position [0, 150]
drag, startPoint x: 111, startPoint y: 196, endPoint x: 1093, endPoint y: 201, distance: 982.0
click at [1093, 206] on div "Submitted 1 Status colour #273444 hex #273444 Save Cancel Summaries Total order…" at bounding box center [948, 168] width 2215 height 129
type input "2"
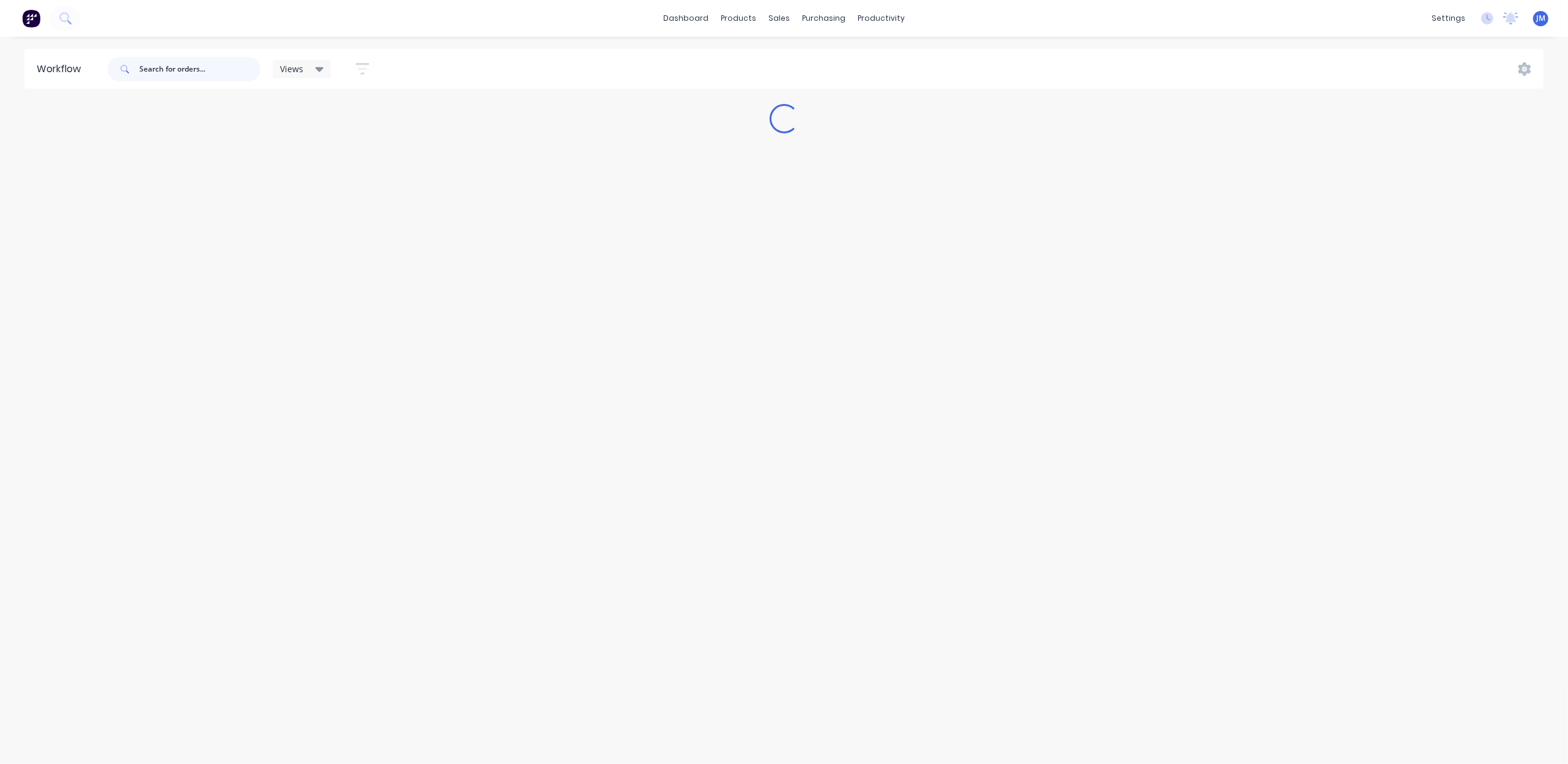
scroll to position [0, 0]
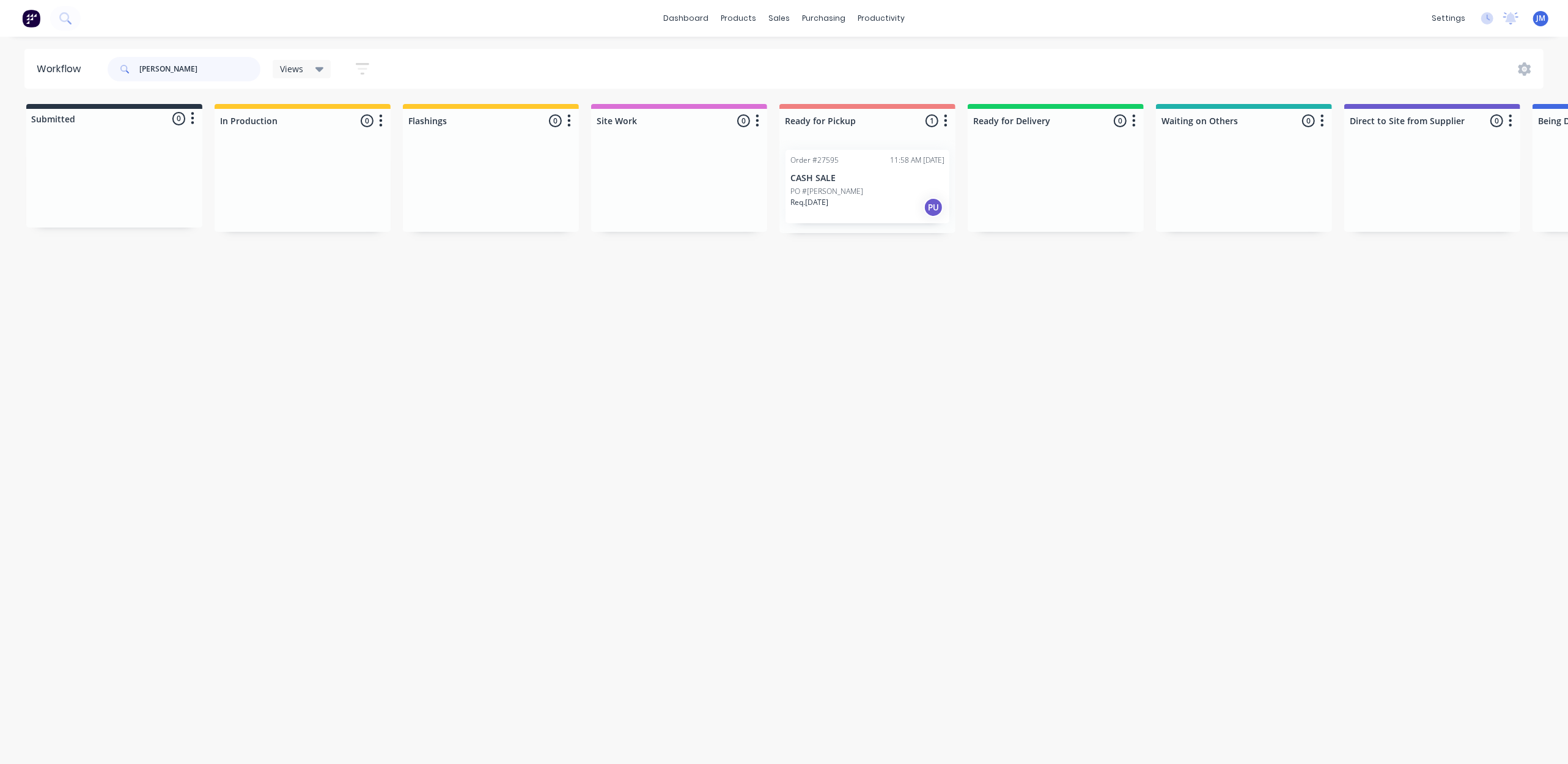
click at [827, 192] on div "Order #27595 11:58 AM [DATE] CASH SALE PO #[PERSON_NAME] Req. [DATE] PU" at bounding box center [866, 186] width 176 height 93
type input "[PERSON_NAME]"
click at [832, 191] on div "PO #[PERSON_NAME]" at bounding box center [866, 190] width 154 height 11
